Goal: Information Seeking & Learning: Learn about a topic

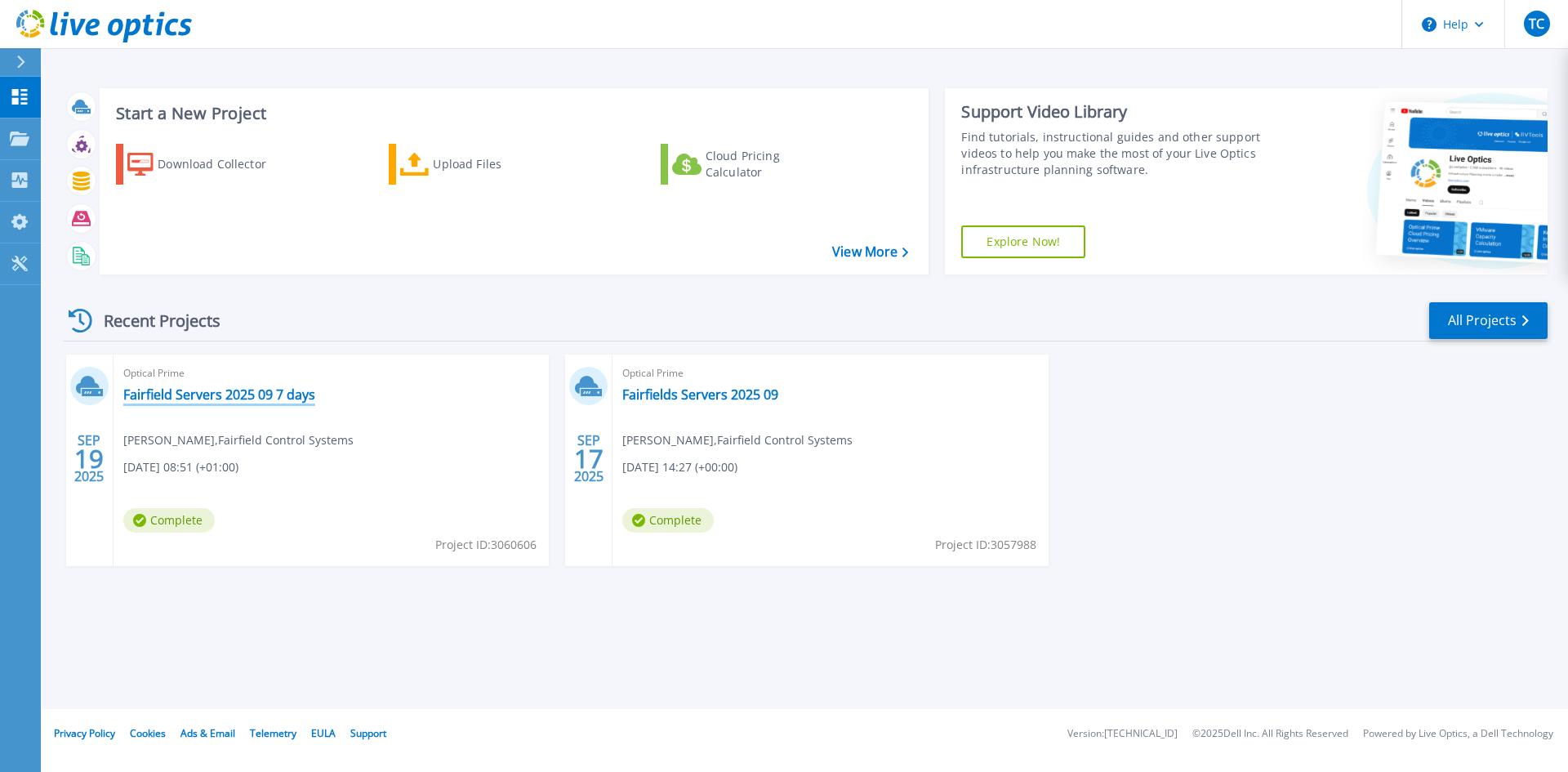
click at [257, 397] on link "Fairfield Servers 2025 09 7 days" at bounding box center [220, 395] width 192 height 16
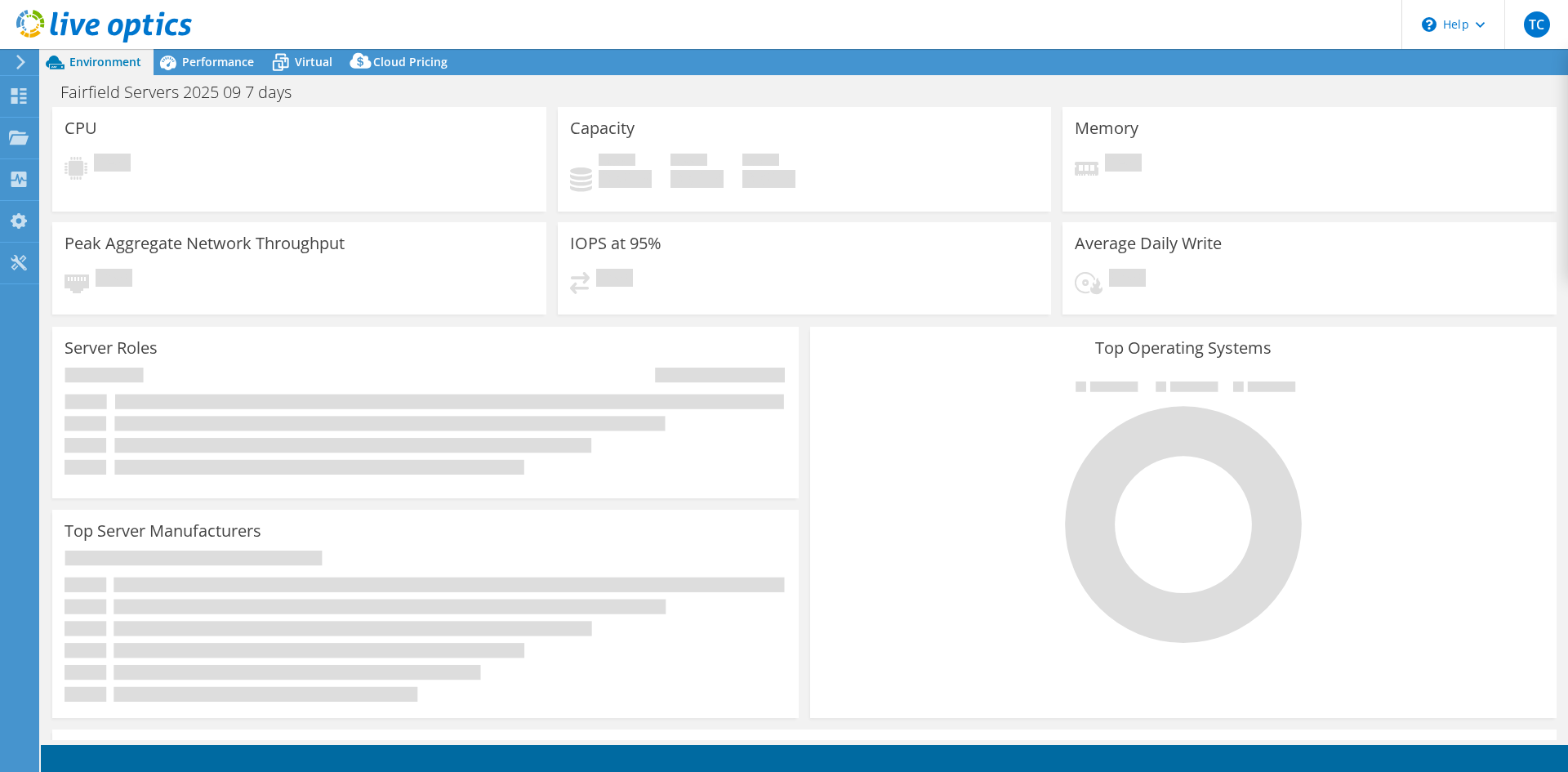
select select "EULondon"
select select "GBP"
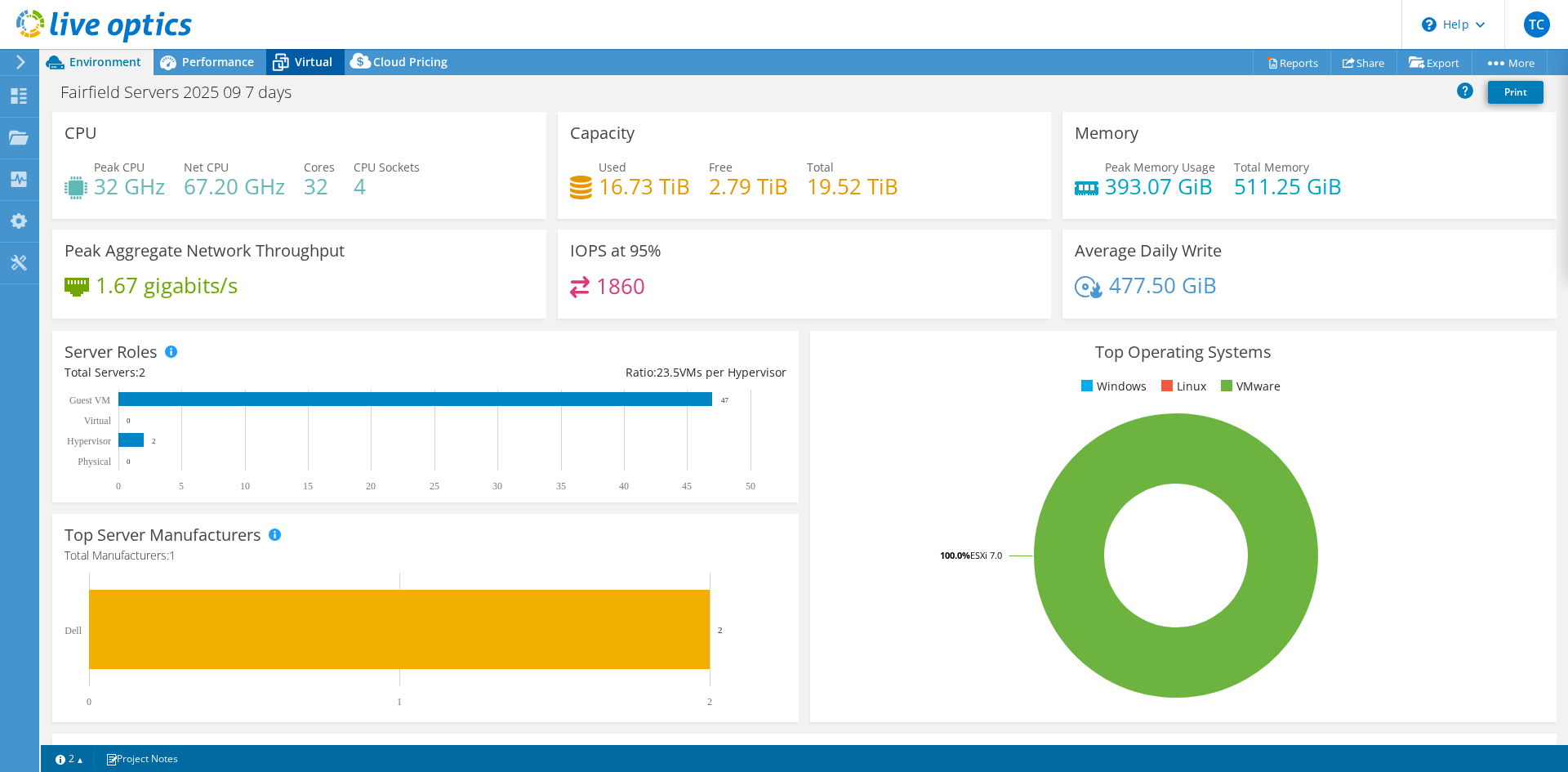
click at [297, 64] on span "Virtual" at bounding box center [313, 61] width 37 height 15
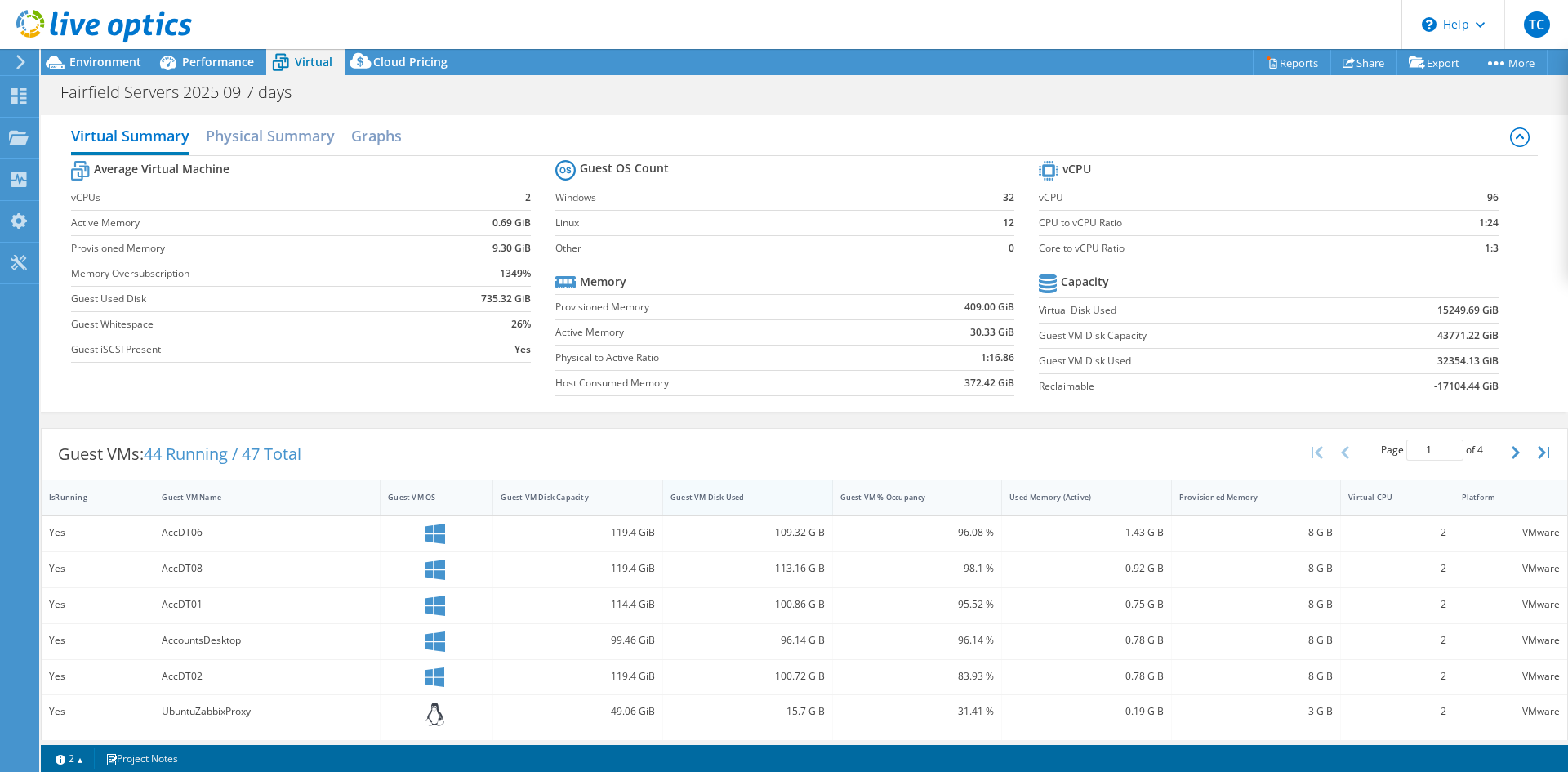
click at [701, 501] on div "Guest VM Disk Used" at bounding box center [738, 497] width 135 height 11
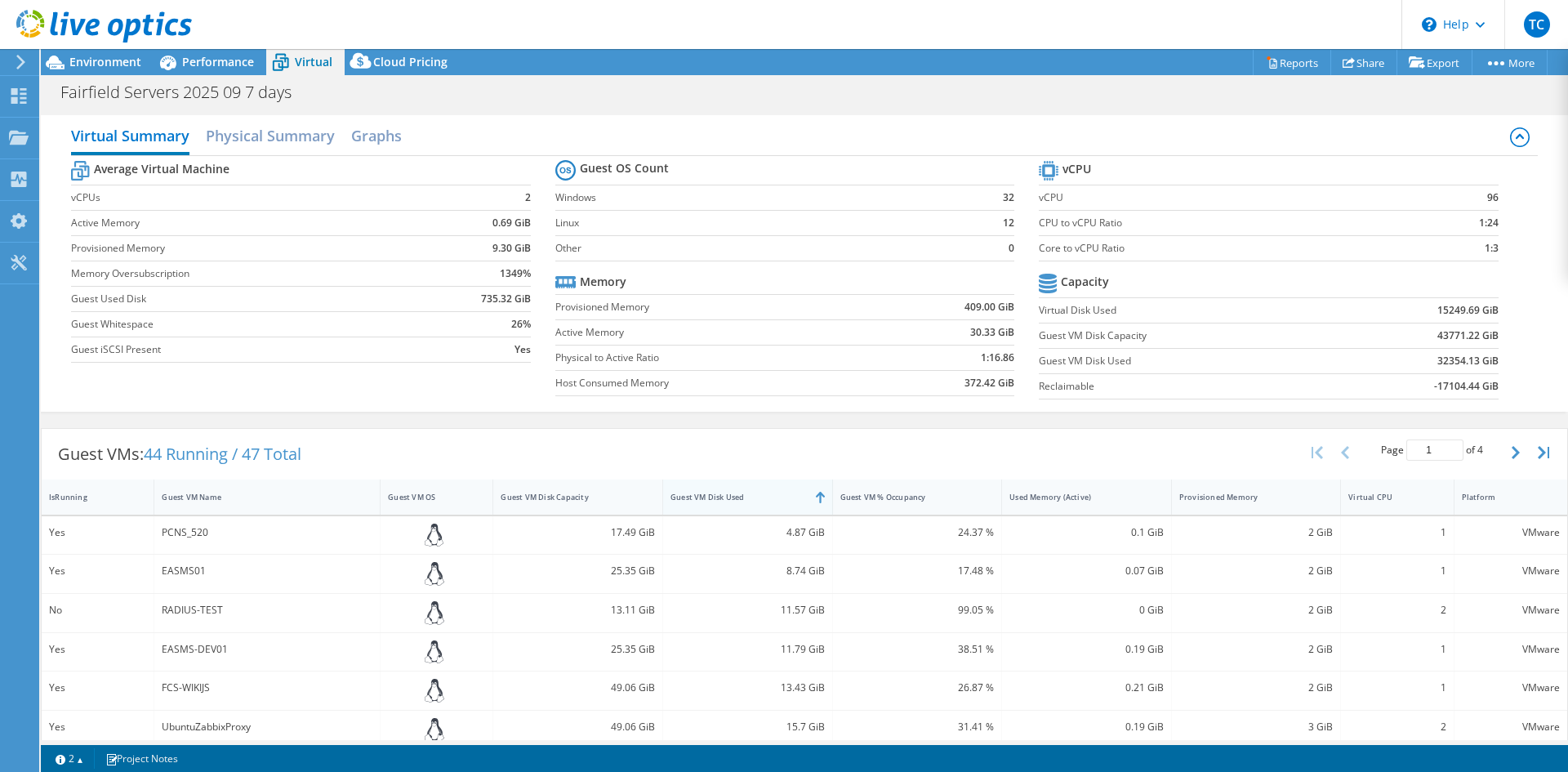
click at [729, 492] on div "Guest VM Disk Used" at bounding box center [738, 497] width 135 height 11
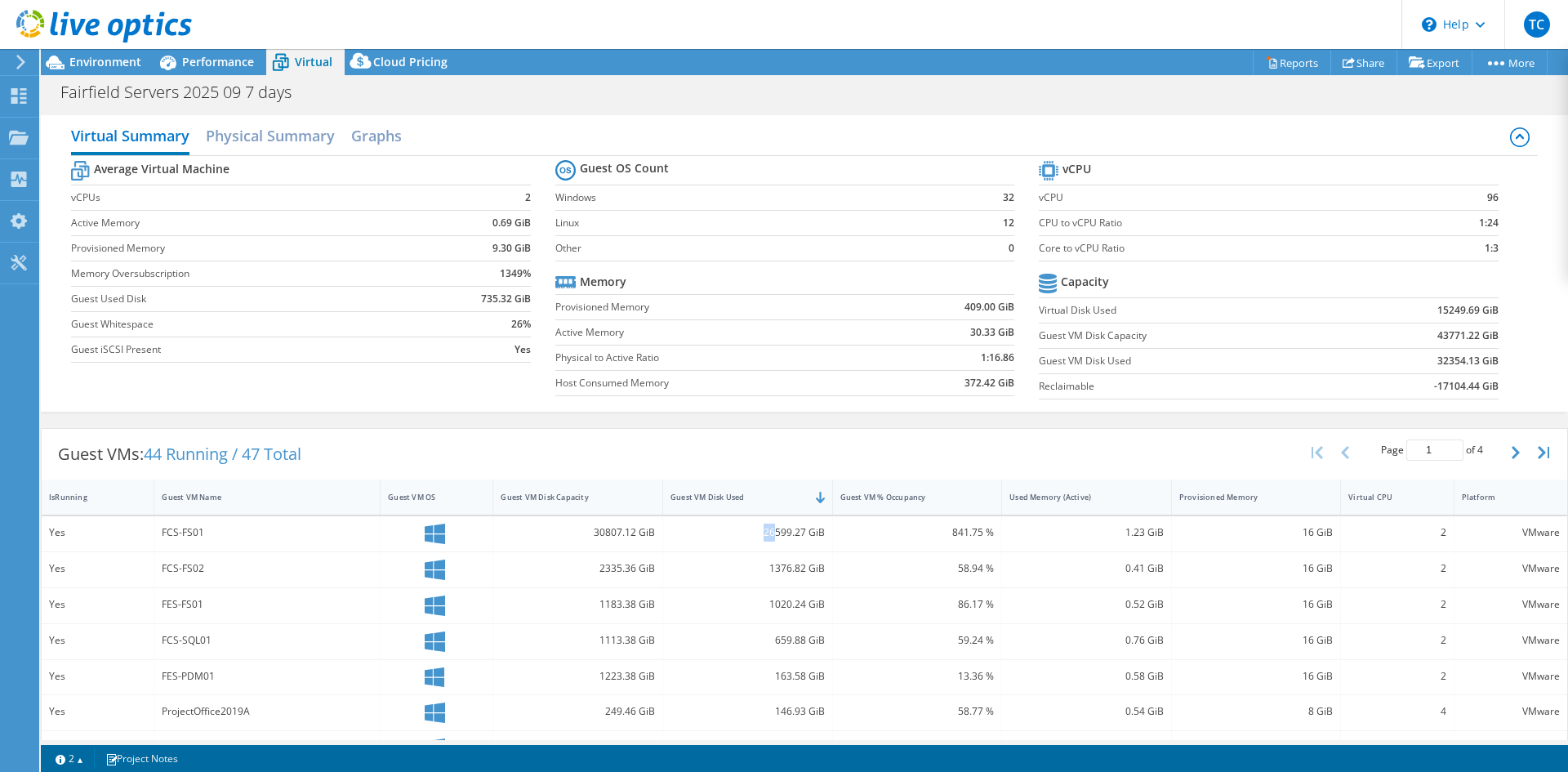
drag, startPoint x: 769, startPoint y: 531, endPoint x: 756, endPoint y: 531, distance: 13.0
click at [756, 531] on div "26599.27 GiB" at bounding box center [748, 533] width 154 height 18
click at [740, 544] on div "26599.27 GiB" at bounding box center [748, 533] width 170 height 35
drag, startPoint x: 756, startPoint y: 527, endPoint x: 820, endPoint y: 528, distance: 64.0
click at [820, 528] on div "26599.27 GiB" at bounding box center [748, 533] width 170 height 35
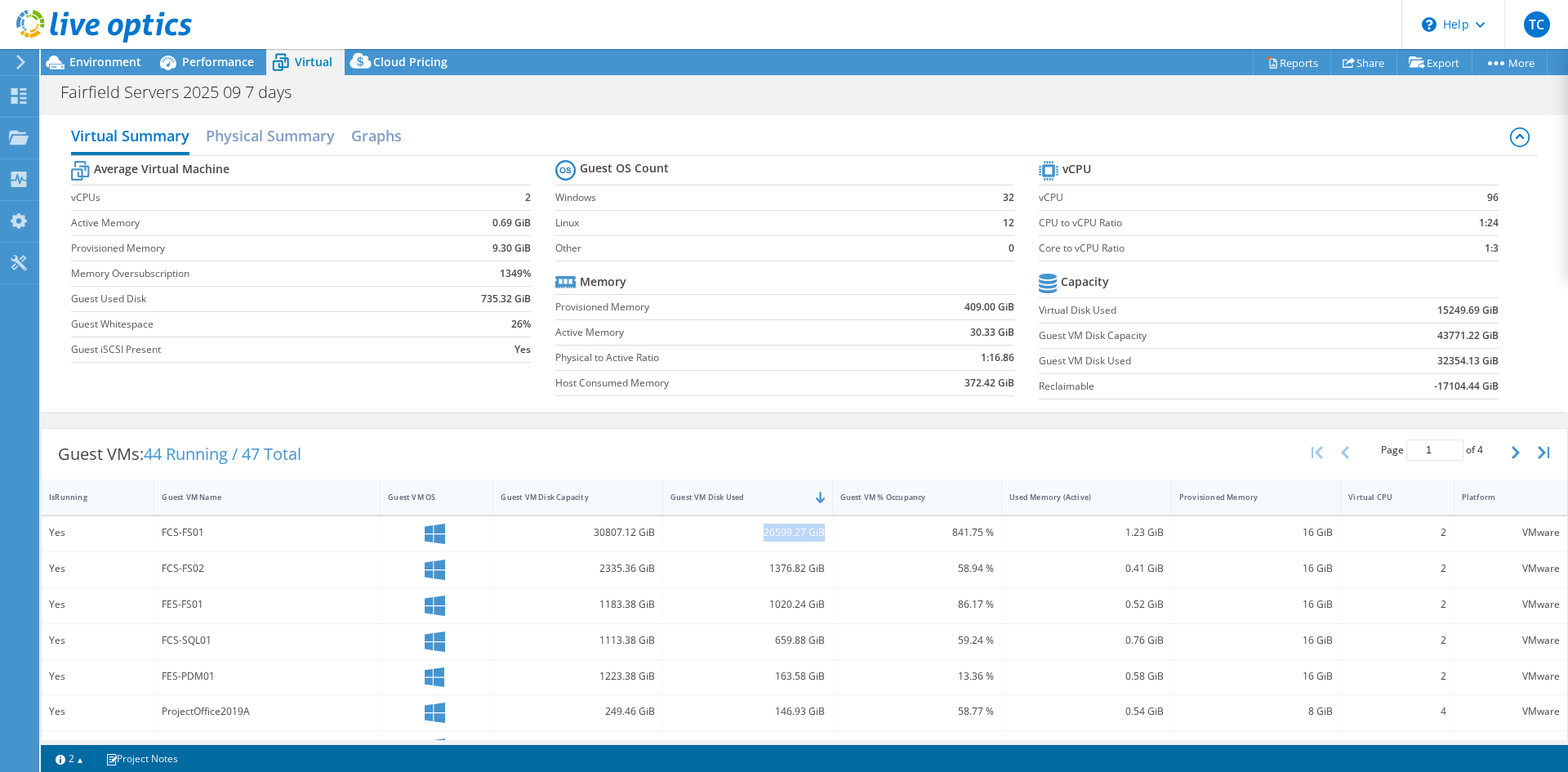
copy div "26599.27 GiB"
click at [80, 760] on link "2" at bounding box center [70, 758] width 51 height 21
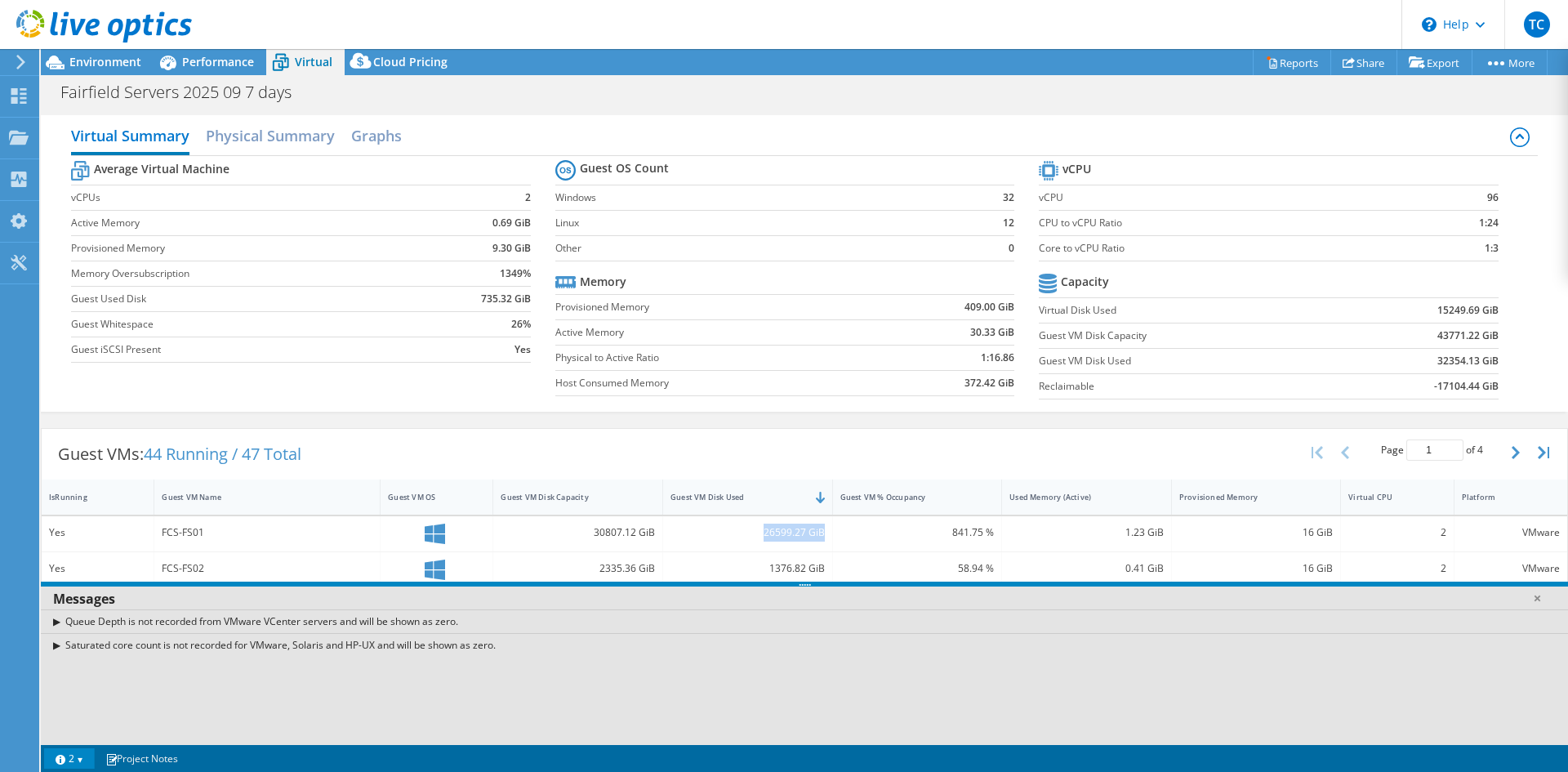
click at [80, 760] on link "2" at bounding box center [70, 758] width 51 height 21
